Goal: Communication & Community: Answer question/provide support

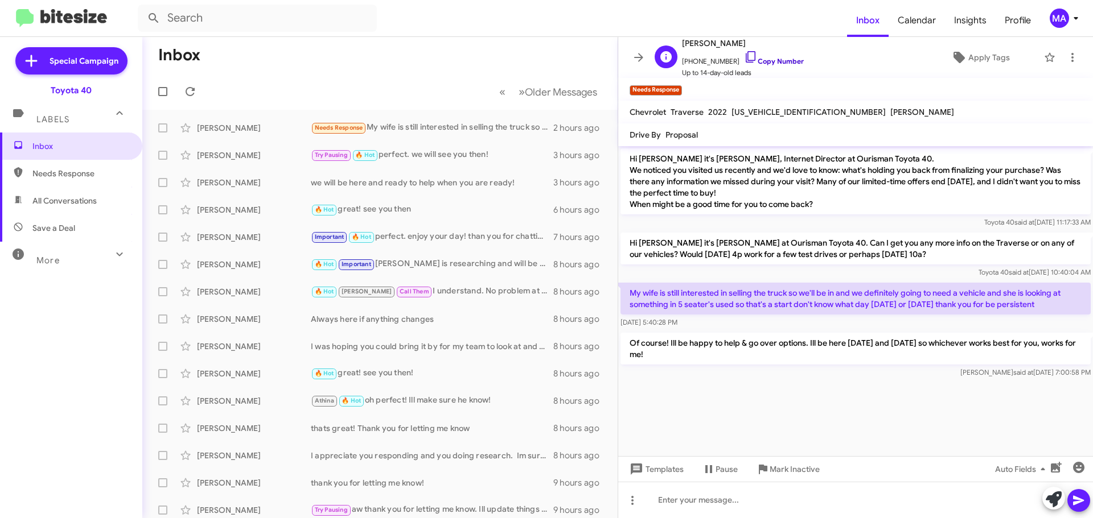
click at [744, 56] on icon at bounding box center [751, 57] width 14 height 14
drag, startPoint x: 1053, startPoint y: 304, endPoint x: 631, endPoint y: 240, distance: 426.6
click at [631, 240] on div "Hi [PERSON_NAME] it's [PERSON_NAME], Internet Director at Ourisman Toyota 40. W…" at bounding box center [855, 263] width 475 height 234
copy div "Hi [PERSON_NAME] it's [PERSON_NAME] at Ourisman Toyota 40. Can I get you any mo…"
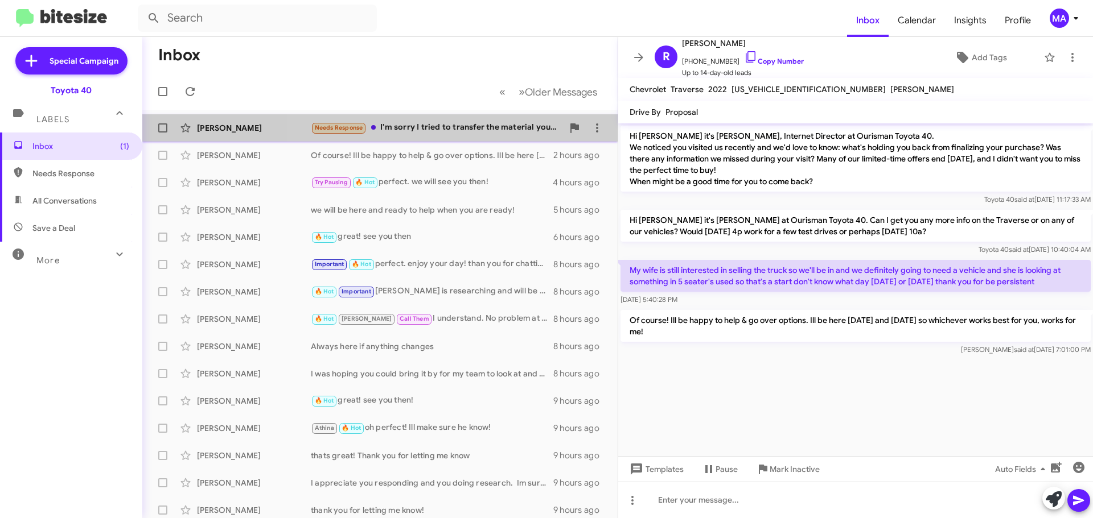
click at [448, 127] on div "Needs Response I'm sorry I tried to transfer the material you sent me to my com…" at bounding box center [437, 127] width 252 height 13
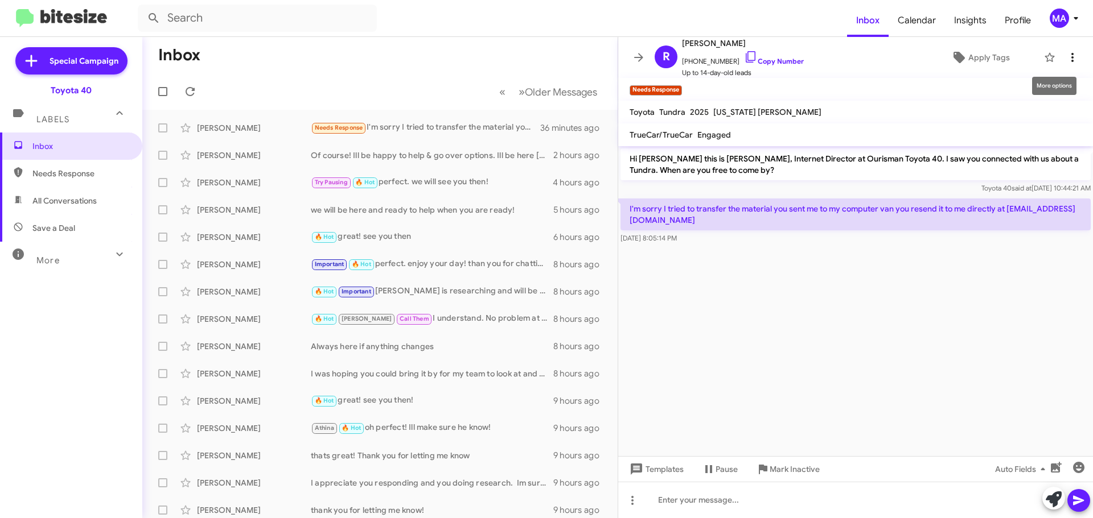
click at [1065, 60] on icon at bounding box center [1072, 58] width 14 height 14
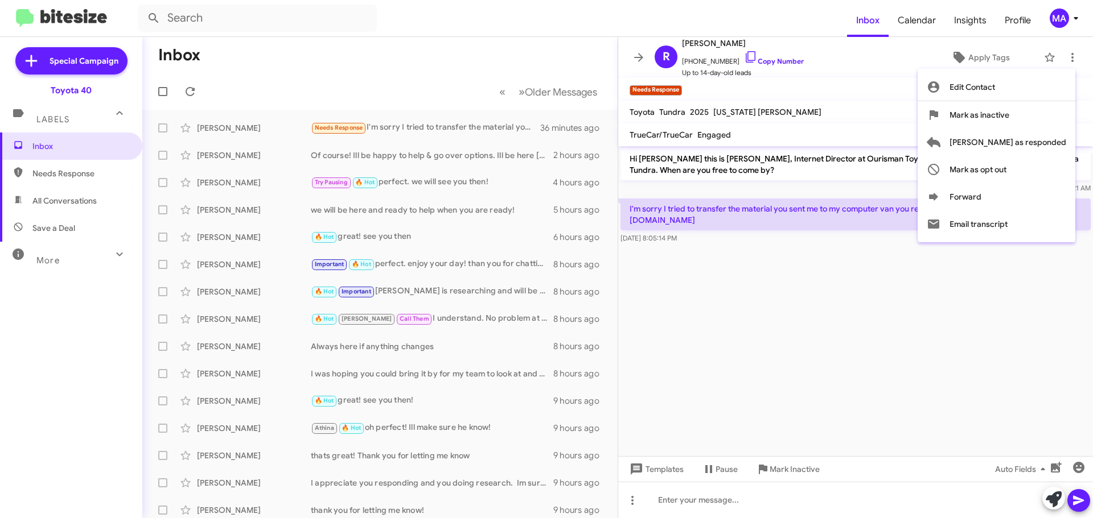
click at [970, 292] on div at bounding box center [546, 259] width 1093 height 518
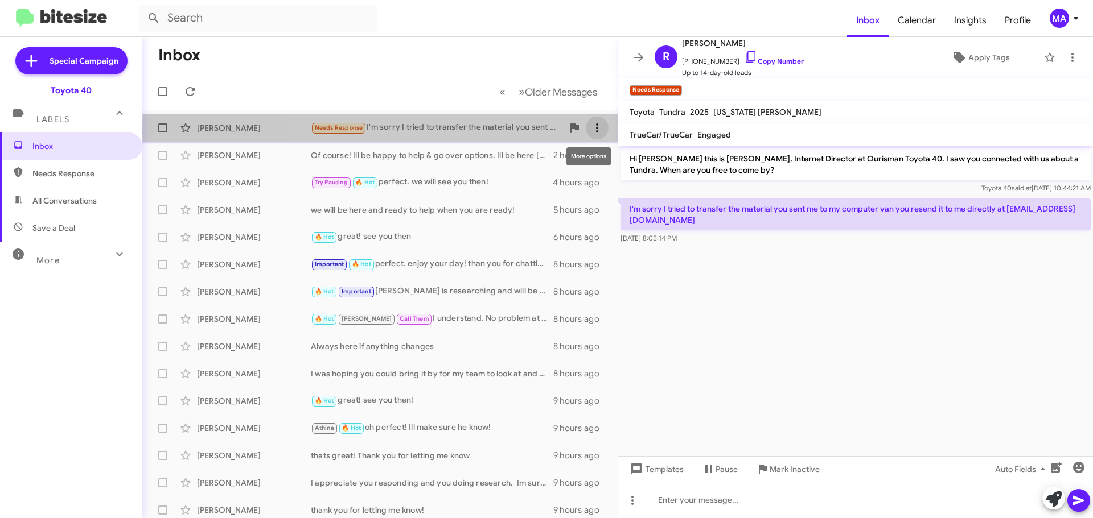
click at [590, 129] on icon at bounding box center [597, 128] width 14 height 14
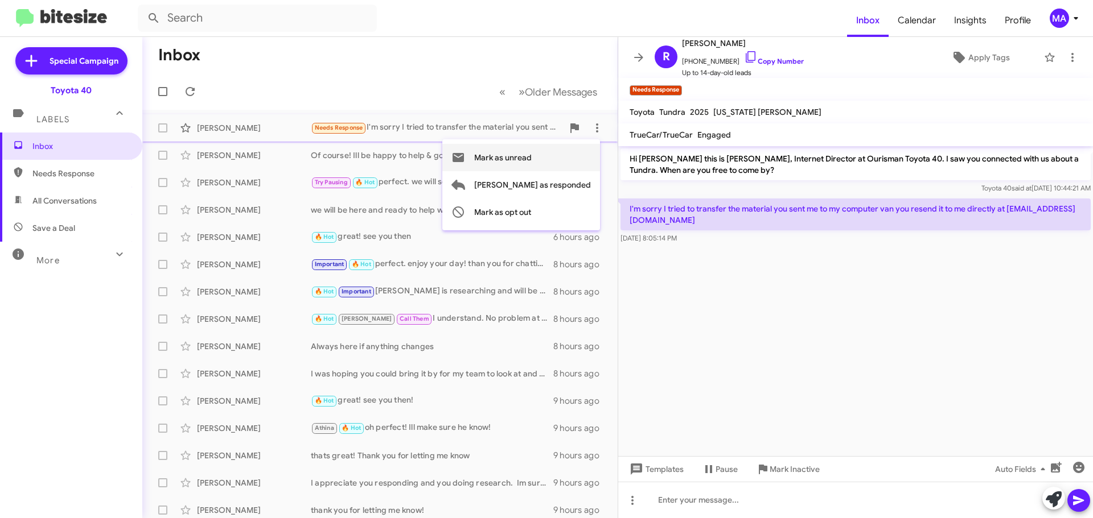
click at [532, 155] on span "Mark as unread" at bounding box center [502, 157] width 57 height 27
